Goal: Task Accomplishment & Management: Manage account settings

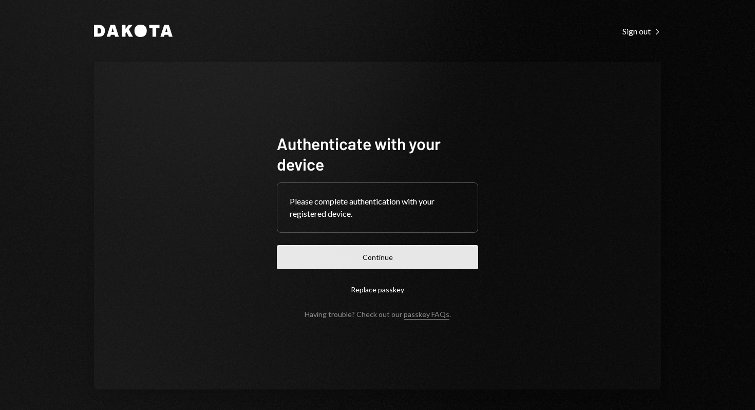
click at [410, 254] on button "Continue" at bounding box center [377, 257] width 201 height 24
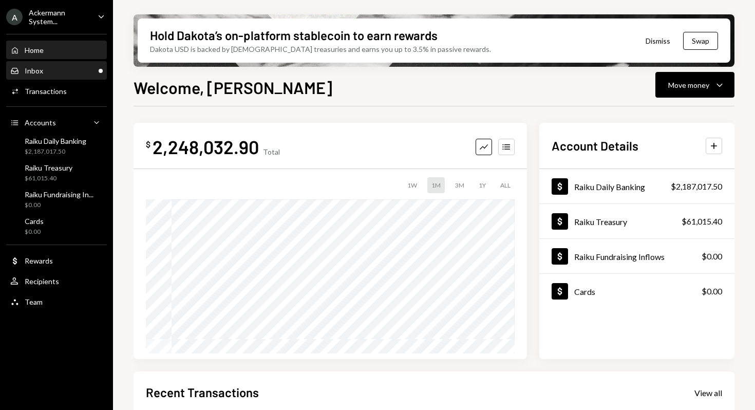
click at [48, 73] on div "Inbox Inbox" at bounding box center [56, 70] width 92 height 9
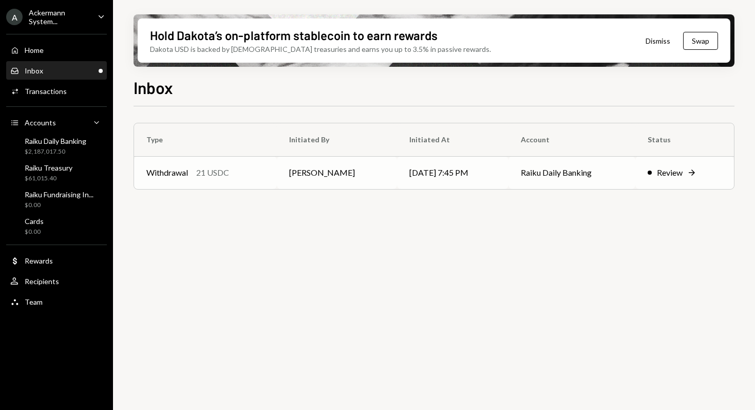
click at [476, 180] on td "[DATE] 7:45 PM" at bounding box center [452, 172] width 111 height 33
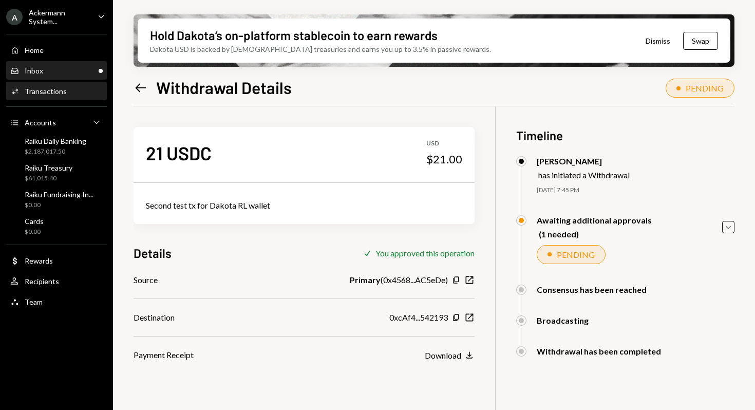
click at [66, 71] on div "Inbox Inbox" at bounding box center [56, 70] width 92 height 9
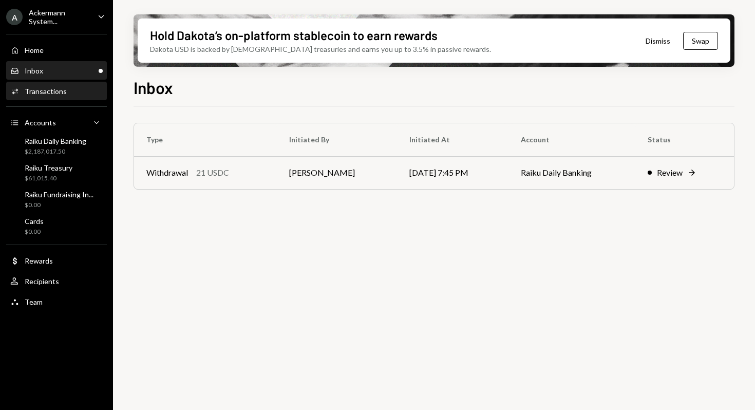
click at [55, 92] on div "Transactions" at bounding box center [46, 91] width 42 height 9
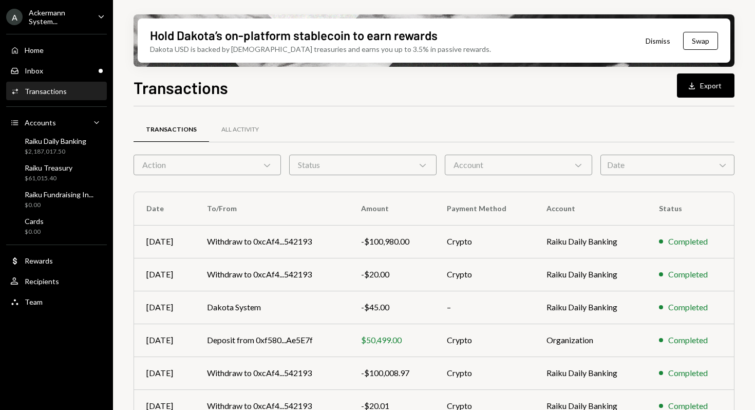
click at [639, 159] on div "Date Chevron Down" at bounding box center [667, 165] width 134 height 21
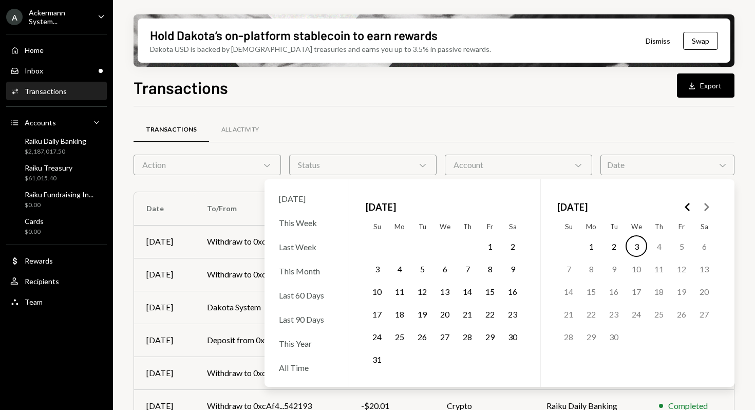
click at [489, 247] on button "1" at bounding box center [490, 246] width 22 height 22
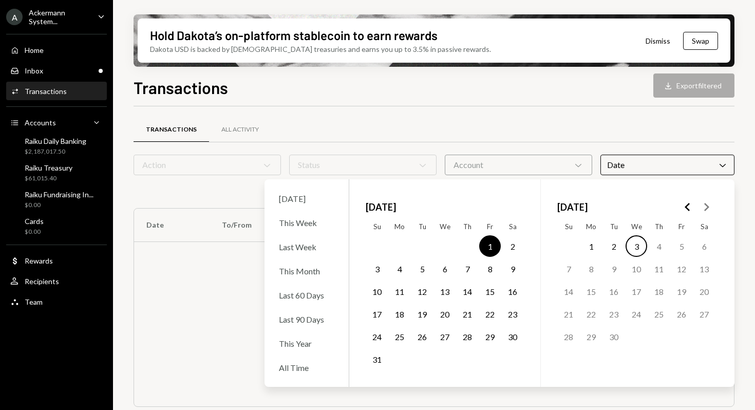
click at [375, 359] on button "31" at bounding box center [377, 359] width 22 height 22
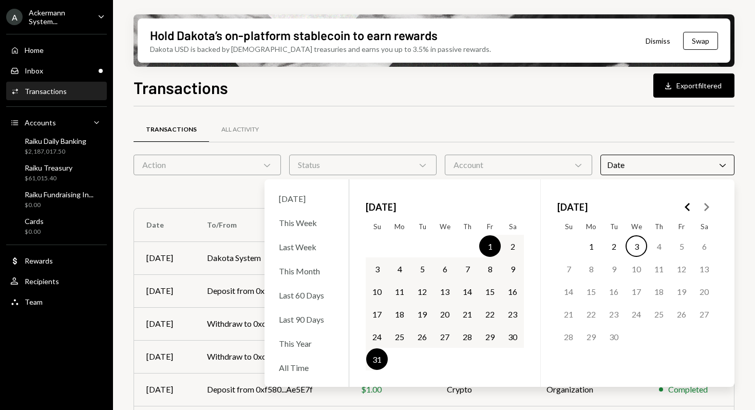
click at [539, 103] on div "Transactions Download Export filtered Transactions All Activity Action Chevron …" at bounding box center [434, 272] width 601 height 395
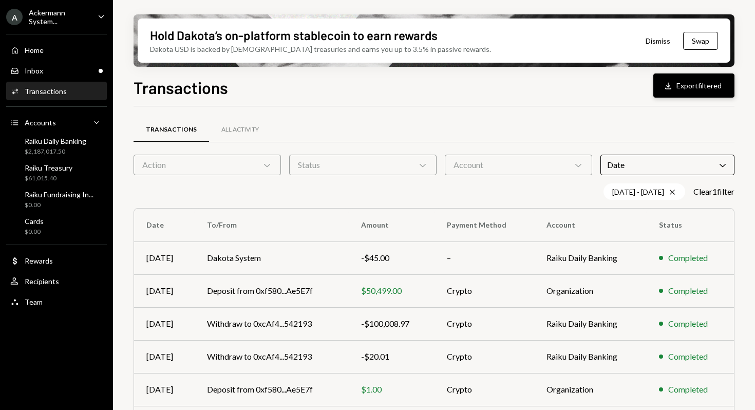
click at [707, 81] on button "Download Export filtered" at bounding box center [693, 85] width 81 height 24
